Goal: Navigation & Orientation: Find specific page/section

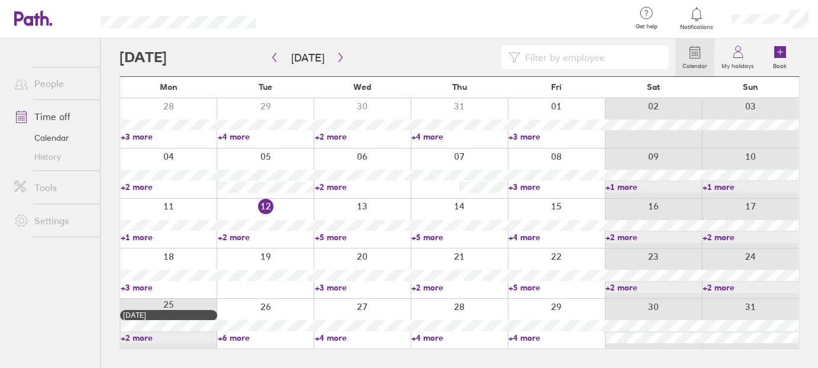
click at [339, 238] on link "+5 more" at bounding box center [363, 237] width 96 height 11
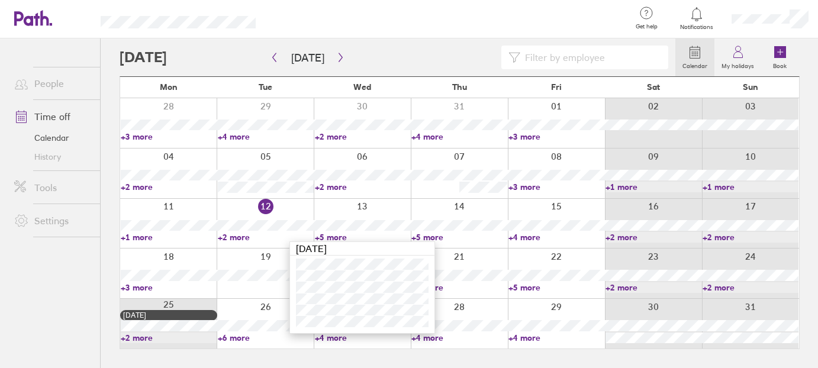
click at [426, 235] on link "+5 more" at bounding box center [459, 237] width 96 height 11
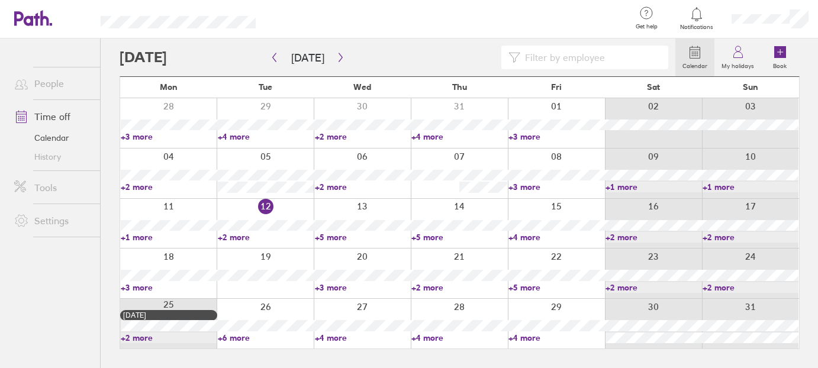
click at [428, 234] on link "+5 more" at bounding box center [459, 237] width 96 height 11
click at [526, 236] on link "+4 more" at bounding box center [556, 237] width 96 height 11
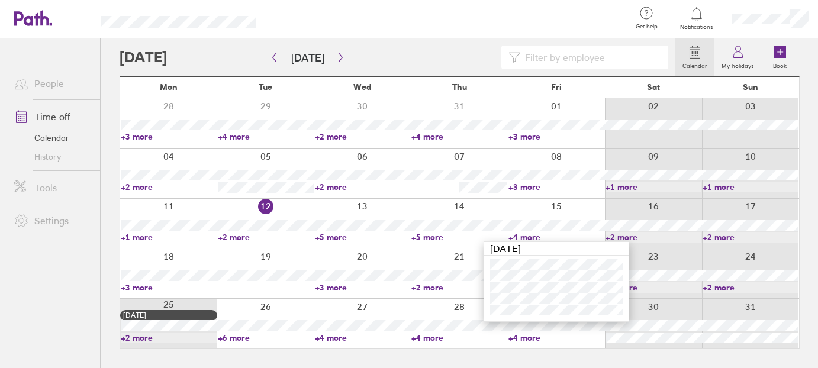
click at [415, 234] on link "+5 more" at bounding box center [459, 237] width 96 height 11
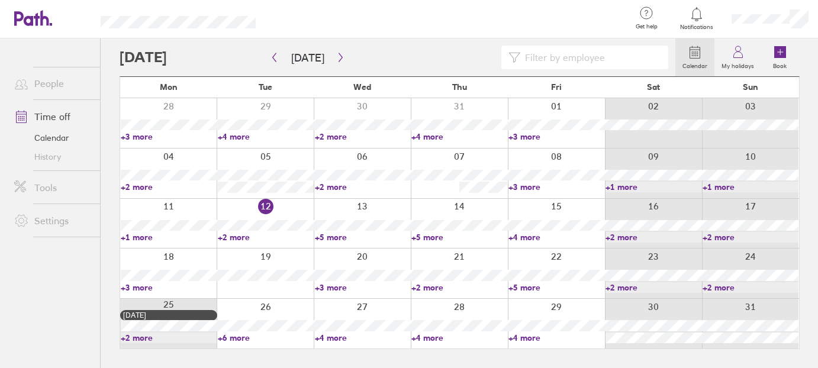
click at [421, 232] on link "+5 more" at bounding box center [459, 237] width 96 height 11
click at [150, 288] on link "+3 more" at bounding box center [169, 287] width 96 height 11
click at [136, 289] on link "+3 more" at bounding box center [169, 287] width 96 height 11
